Goal: Task Accomplishment & Management: Use online tool/utility

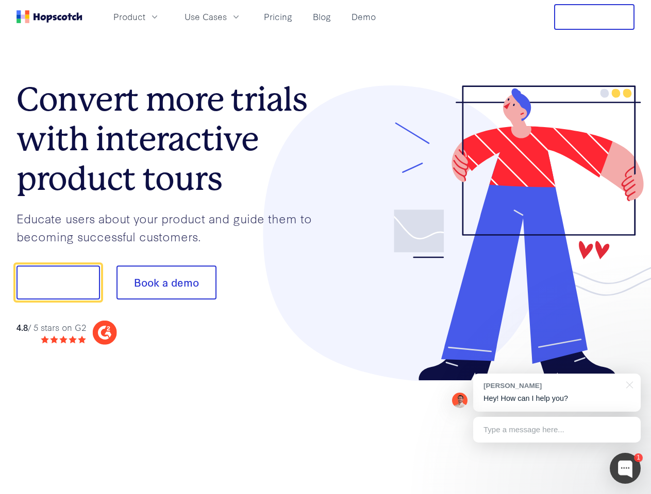
click at [326, 247] on div at bounding box center [480, 234] width 309 height 296
click at [145, 16] on span "Product" at bounding box center [129, 16] width 32 height 13
click at [227, 16] on span "Use Cases" at bounding box center [205, 16] width 42 height 13
click at [594, 17] on button "Free Trial" at bounding box center [594, 17] width 80 height 26
click at [58, 283] on button "Show me!" at bounding box center [57, 283] width 83 height 34
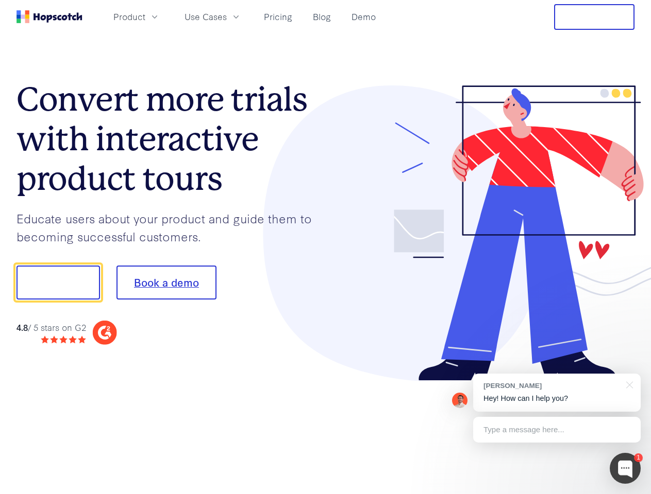
click at [166, 283] on button "Book a demo" at bounding box center [166, 283] width 100 height 34
click at [625, 469] on div at bounding box center [624, 468] width 31 height 31
click at [556, 393] on div "[PERSON_NAME] Hey! How can I help you?" at bounding box center [556, 393] width 167 height 38
click at [627, 384] on div at bounding box center [543, 282] width 193 height 344
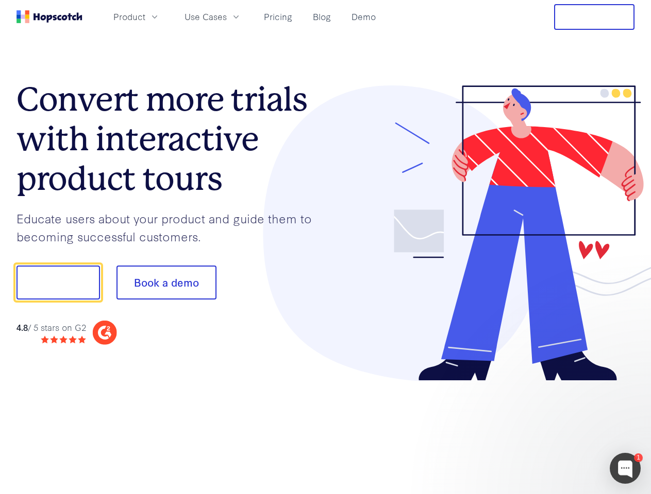
click at [556, 430] on div at bounding box center [543, 351] width 193 height 206
